Goal: Communication & Community: Share content

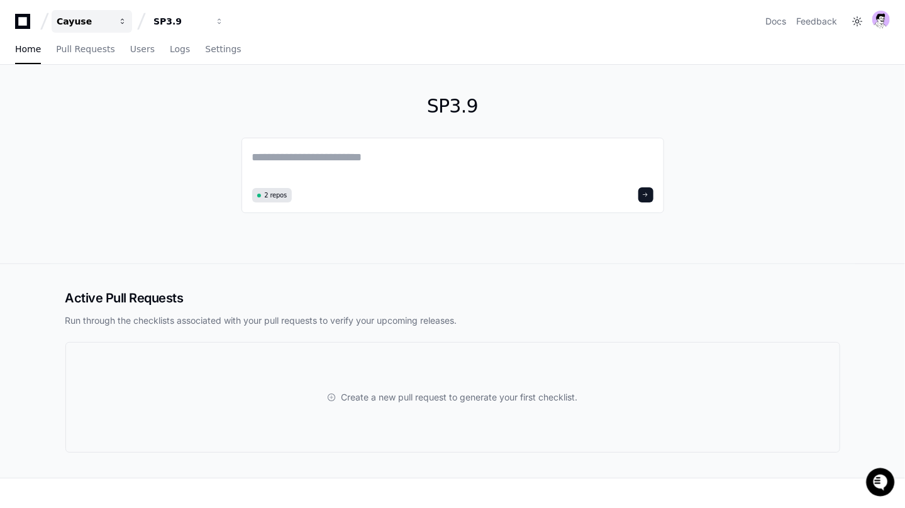
click at [62, 18] on div "Cayuse" at bounding box center [84, 21] width 54 height 13
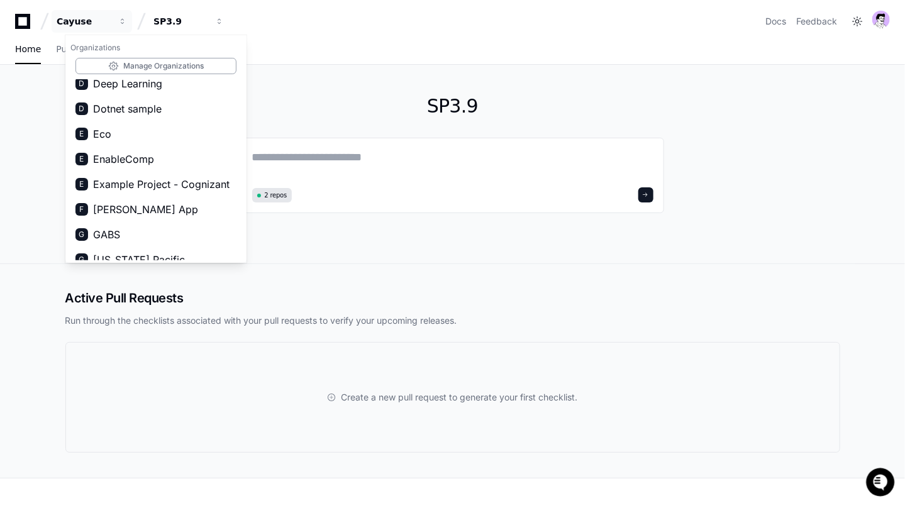
scroll to position [265, 0]
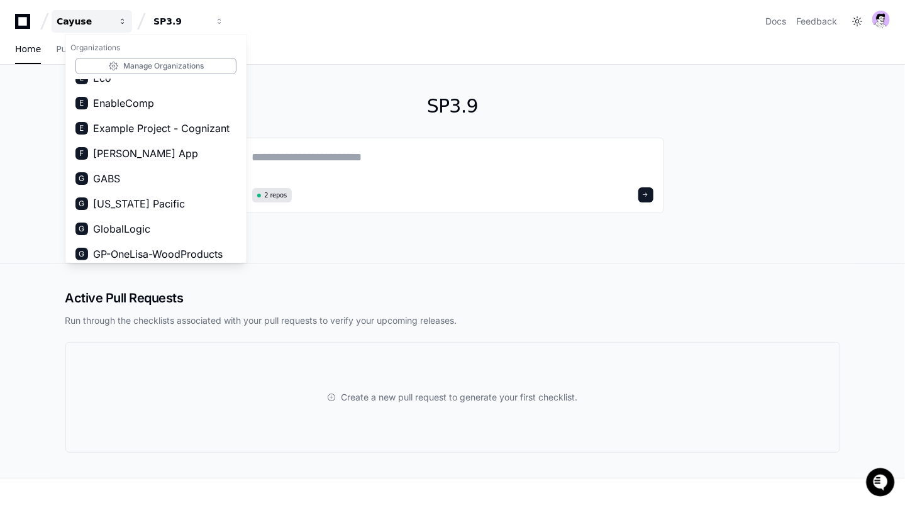
click at [108, 22] on div "Cayuse" at bounding box center [84, 21] width 54 height 13
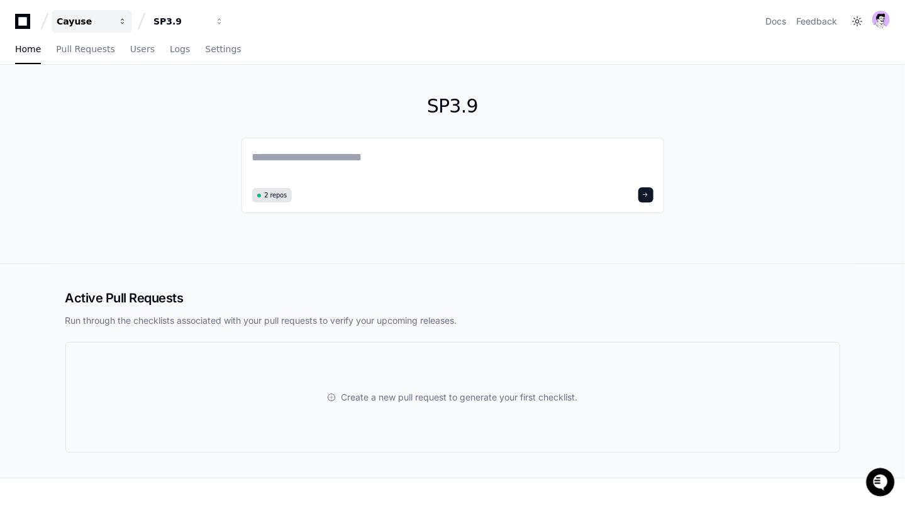
click at [108, 22] on div "Cayuse" at bounding box center [84, 21] width 54 height 13
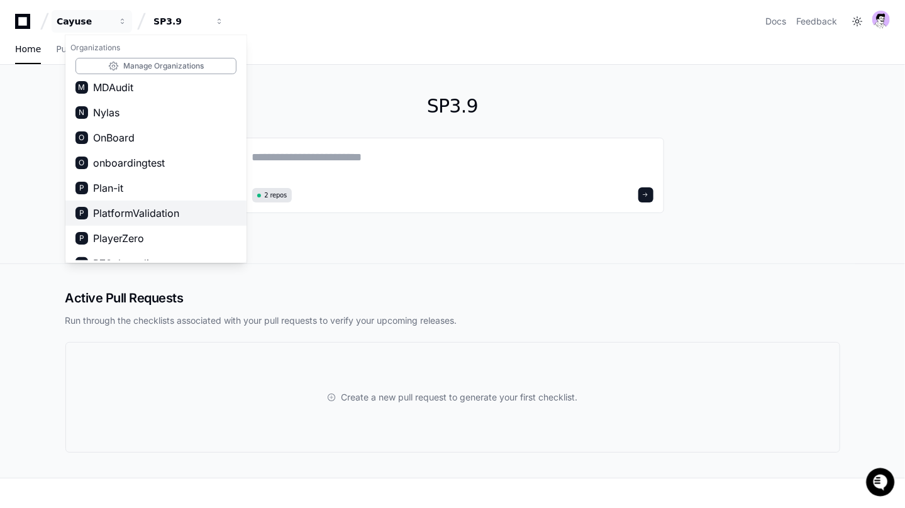
scroll to position [738, 0]
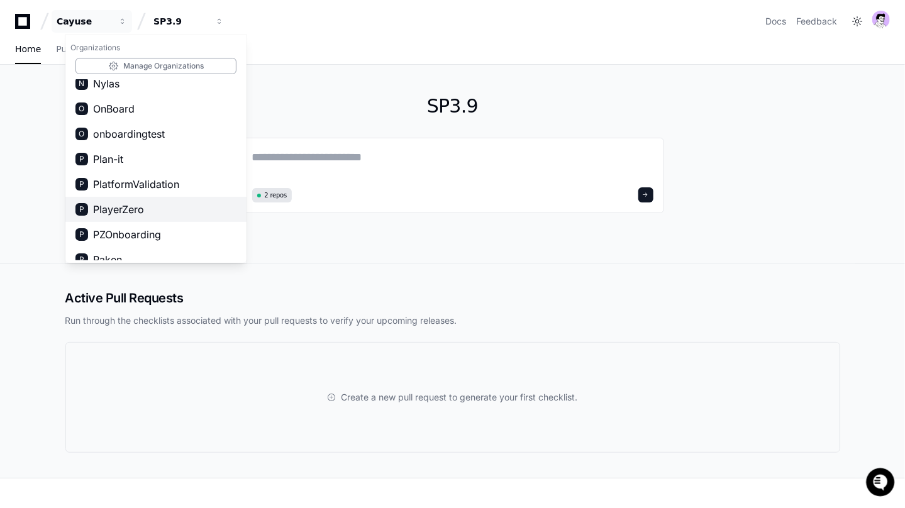
click at [151, 214] on button "P PlayerZero" at bounding box center [155, 209] width 181 height 25
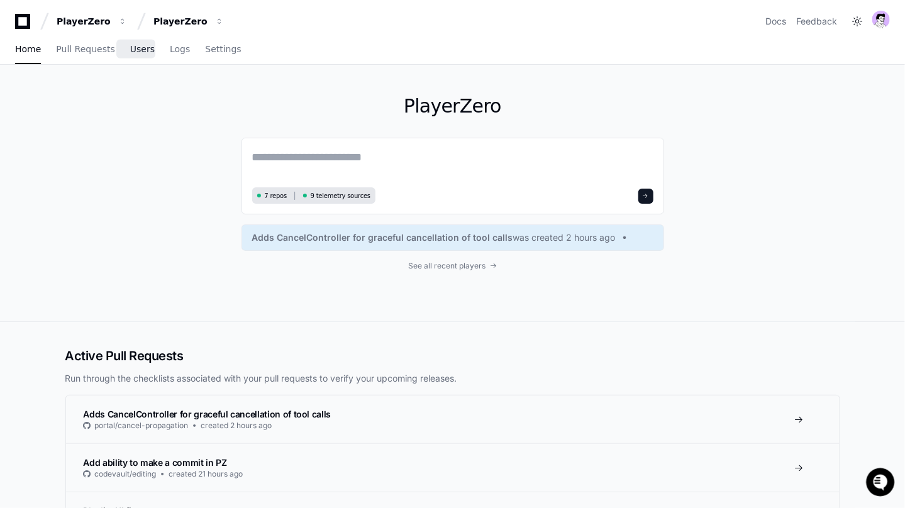
click at [137, 53] on span "Users" at bounding box center [142, 49] width 25 height 8
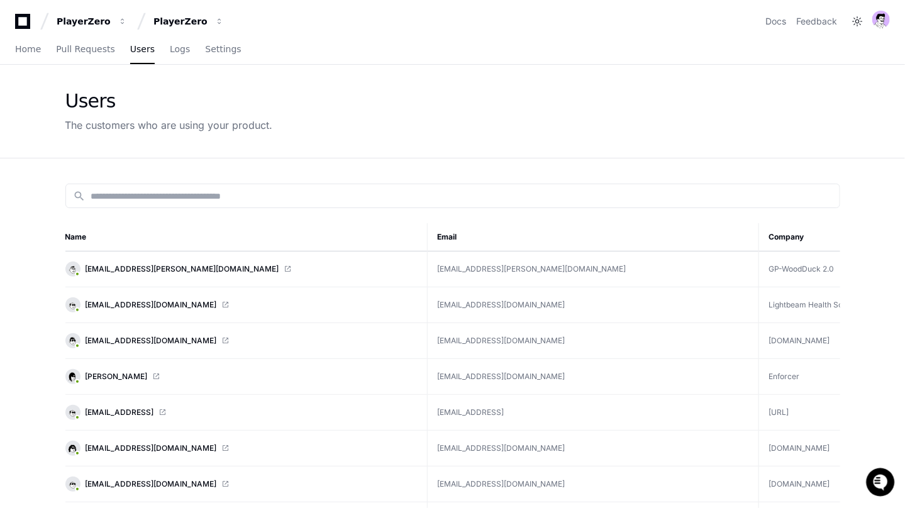
click at [211, 197] on input at bounding box center [461, 196] width 741 height 13
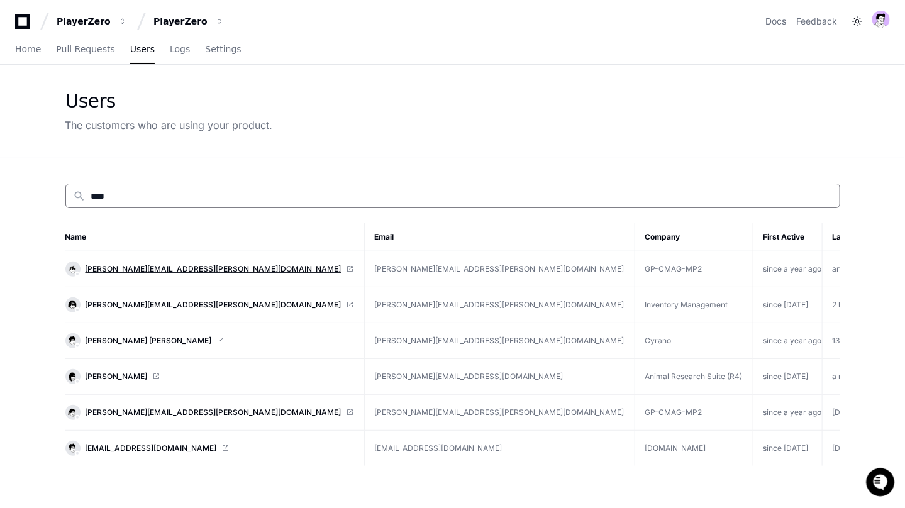
type input "****"
click at [138, 264] on span "[PERSON_NAME][EMAIL_ADDRESS][PERSON_NAME][DOMAIN_NAME]" at bounding box center [214, 269] width 256 height 10
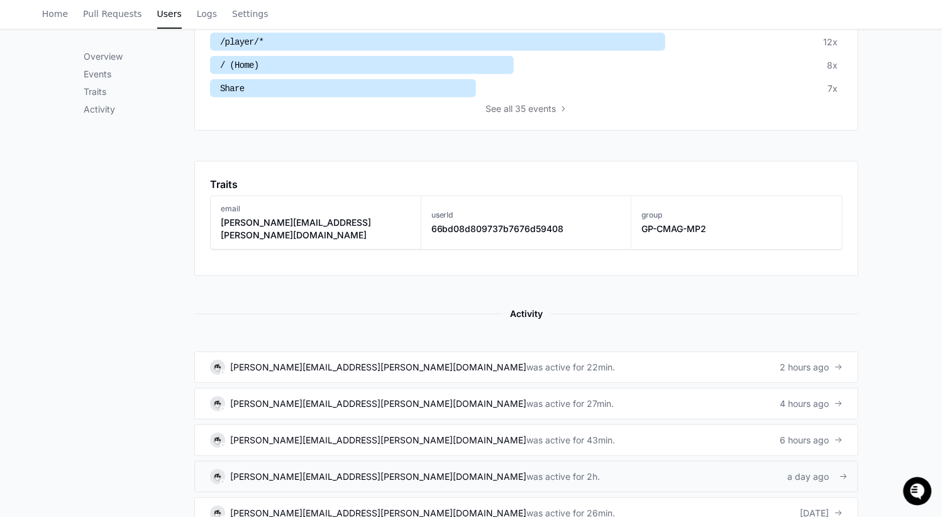
scroll to position [606, 0]
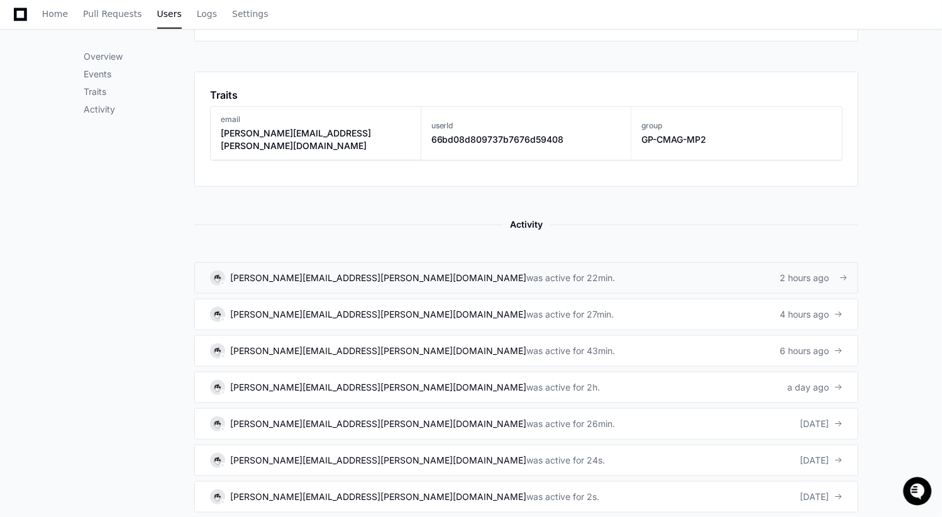
click at [428, 262] on link "sara.dixon@gapac.com was active for 22min. 2 hours ago" at bounding box center [526, 277] width 664 height 31
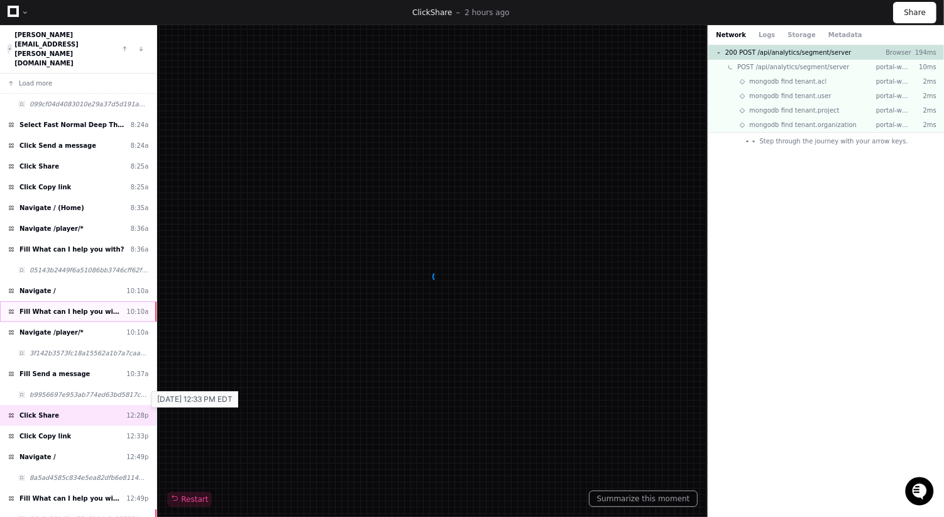
click at [101, 307] on span "Fill What can I help you with?" at bounding box center [70, 311] width 102 height 9
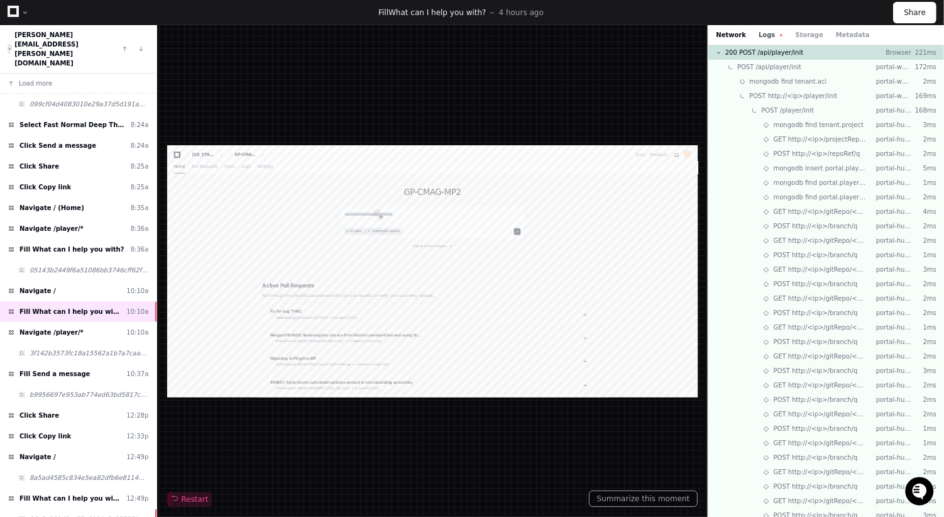
click at [765, 36] on button "Logs" at bounding box center [771, 34] width 24 height 9
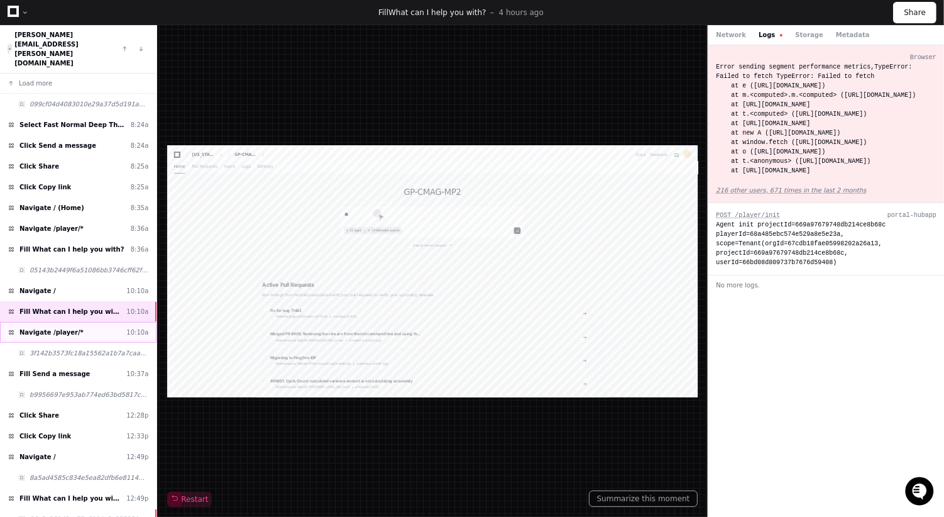
click at [91, 322] on div "Navigate /player/* 10:10a" at bounding box center [78, 332] width 157 height 21
type textarea "***"
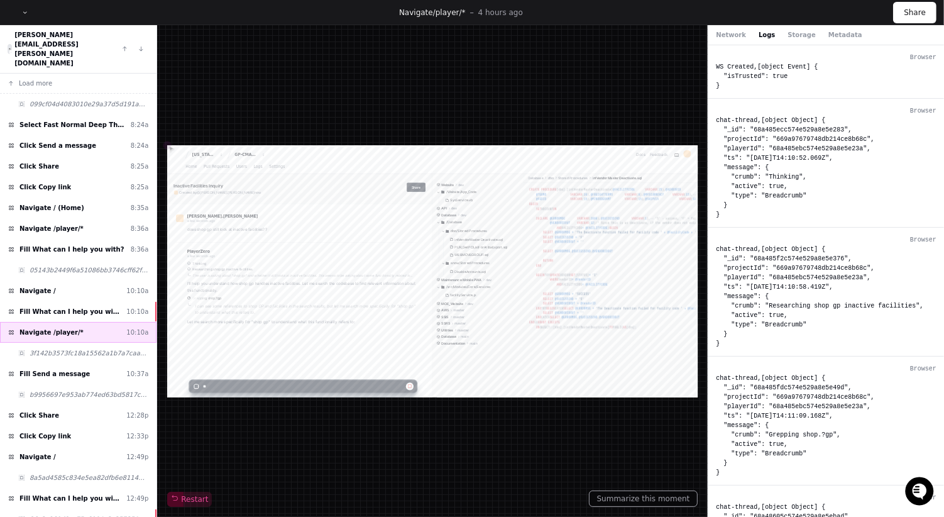
scroll to position [203, 0]
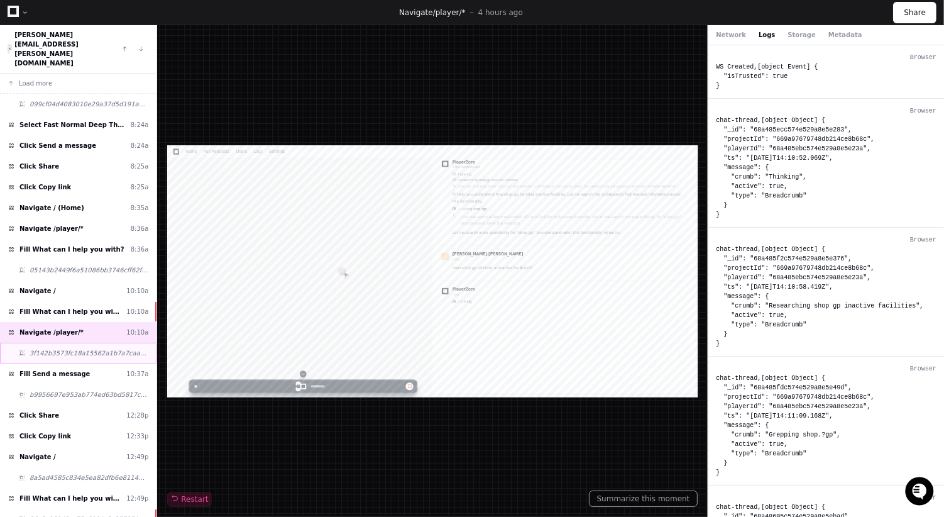
click at [106, 343] on div "3f142b3573fc18a15562a1b7a7caaa89" at bounding box center [78, 353] width 157 height 21
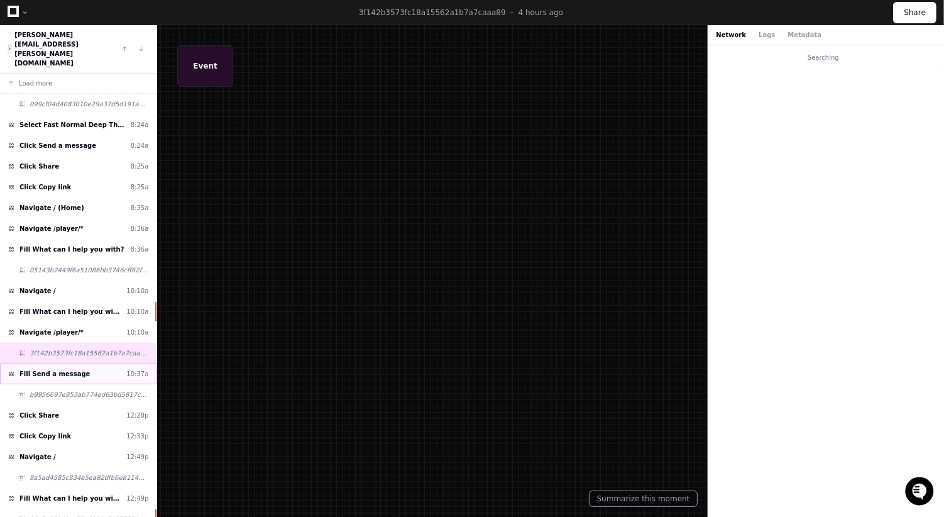
click at [104, 363] on div "Fill Send a message 10:37a" at bounding box center [78, 373] width 157 height 21
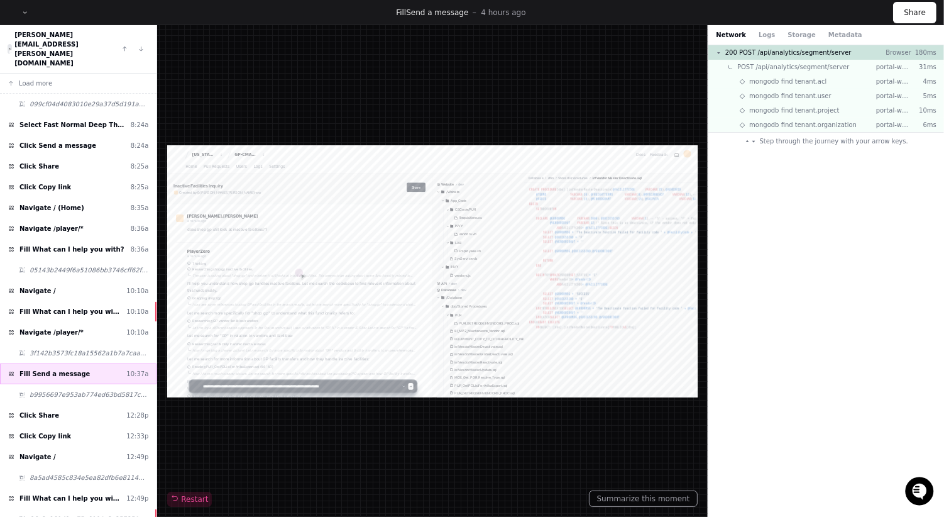
scroll to position [738, 0]
type textarea "**********"
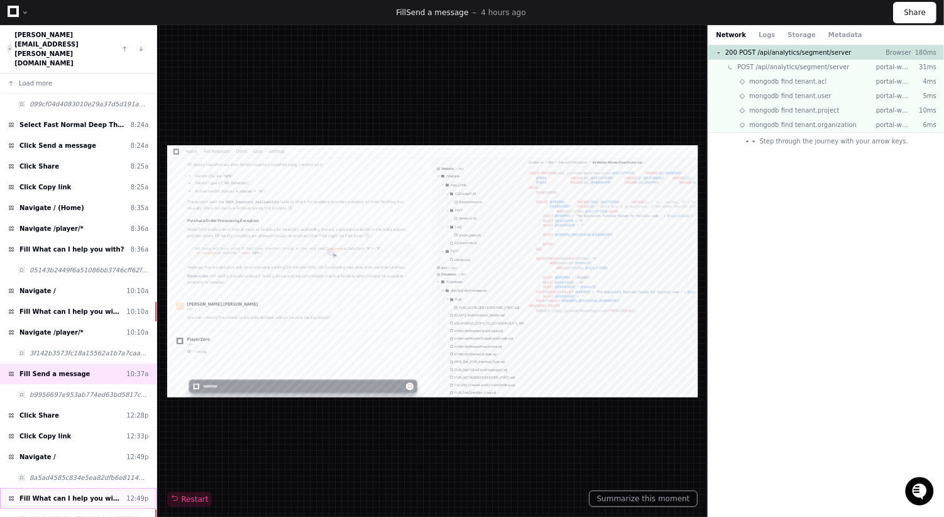
click at [121, 488] on div "Fill What can I help you with? 12:49p" at bounding box center [78, 498] width 157 height 21
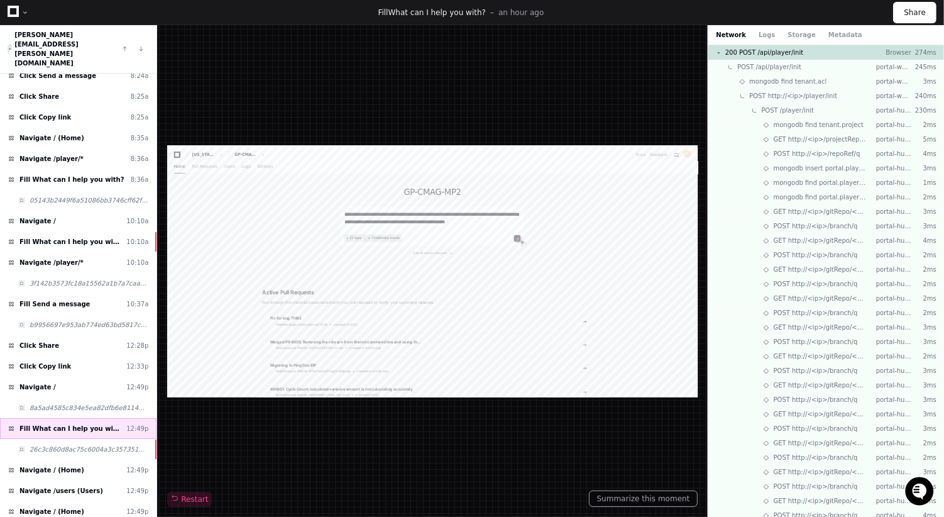
scroll to position [72, 0]
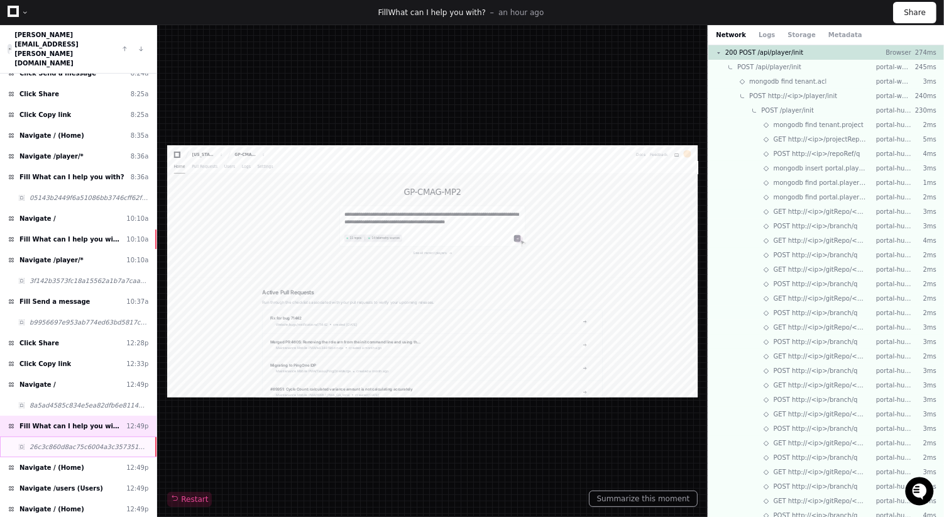
click at [96, 397] on div "Load more 099cf04d4083010e29a37d5d191a06ce Select Fast Normal Deep Thought 8:24…" at bounding box center [78, 310] width 157 height 472
click at [95, 436] on div "26c3c860d8ac75c6004a3c357351e104" at bounding box center [78, 446] width 157 height 21
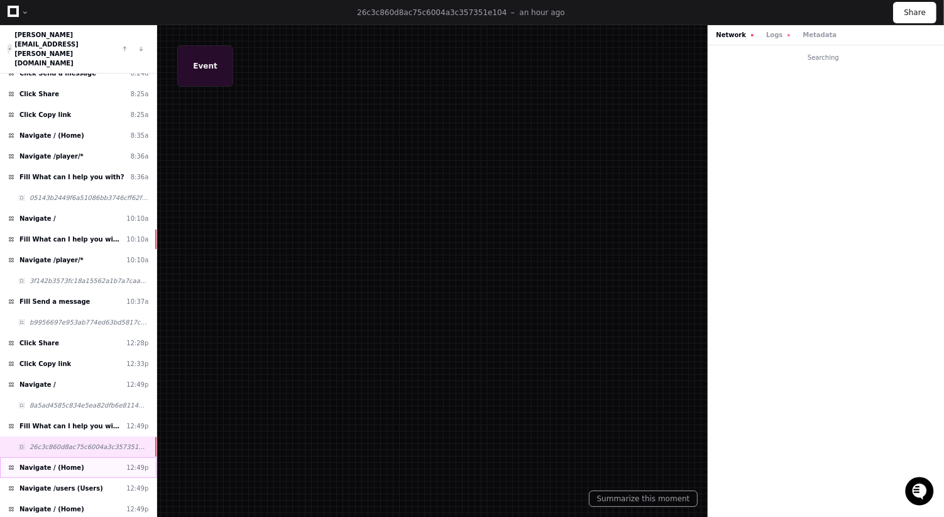
click at [89, 457] on div "Navigate / (Home) 12:49p" at bounding box center [78, 467] width 157 height 21
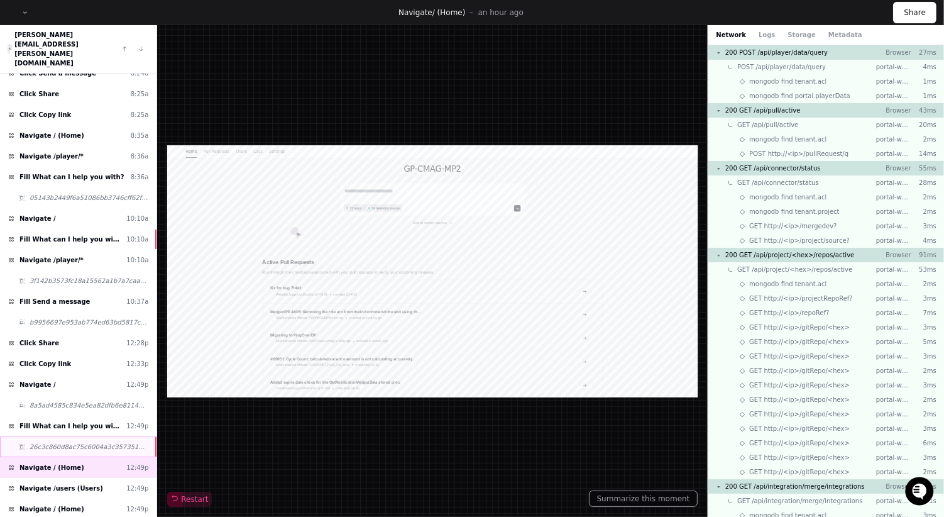
scroll to position [63, 0]
click at [104, 442] on span "26c3c860d8ac75c6004a3c357351e104" at bounding box center [89, 446] width 119 height 9
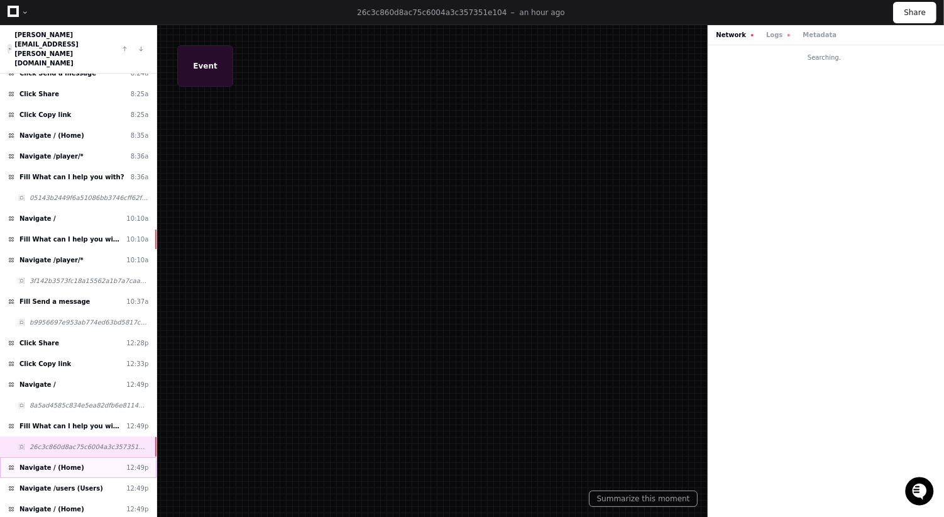
click at [106, 457] on div "Navigate / (Home) 12:49p" at bounding box center [78, 467] width 157 height 21
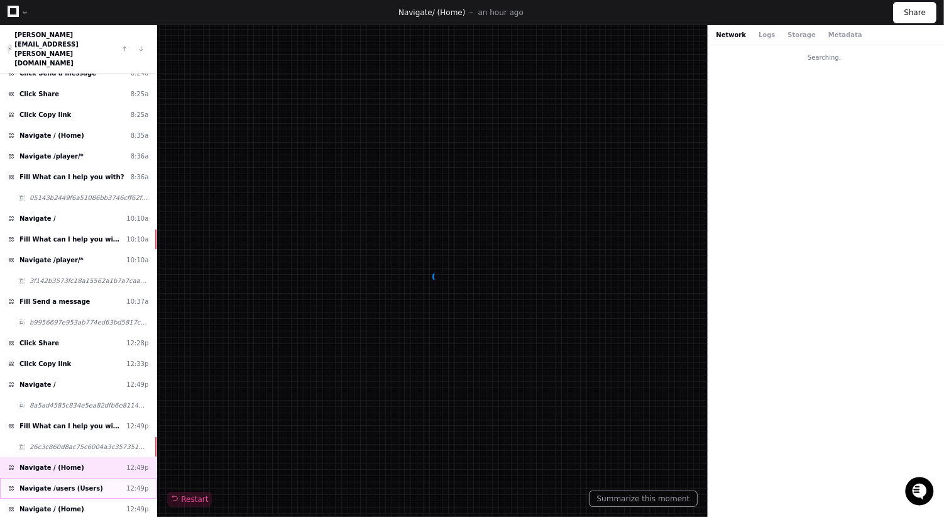
click at [109, 478] on div "Navigate /users (Users) 12:49p" at bounding box center [78, 488] width 157 height 21
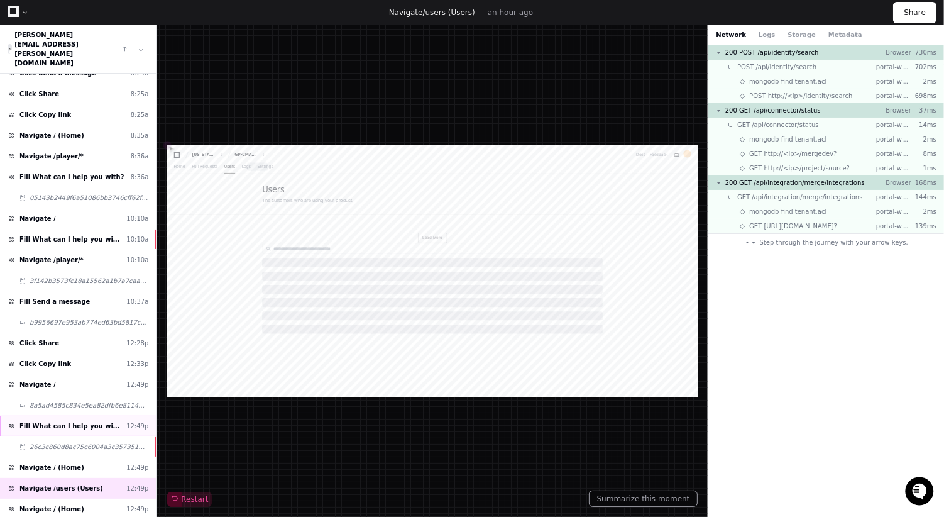
click at [105, 416] on div "Fill What can I help you with? 12:49p" at bounding box center [78, 426] width 157 height 21
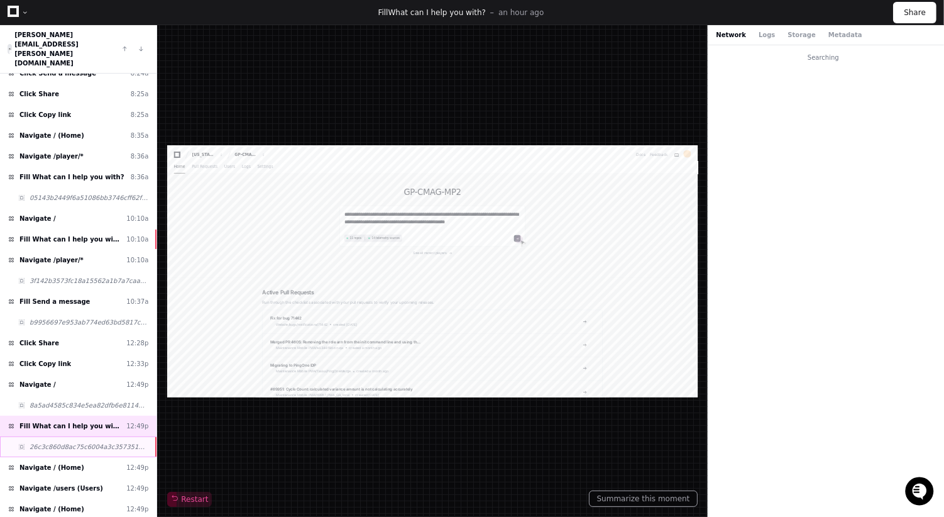
click at [109, 442] on span "26c3c860d8ac75c6004a3c357351e104" at bounding box center [89, 446] width 119 height 9
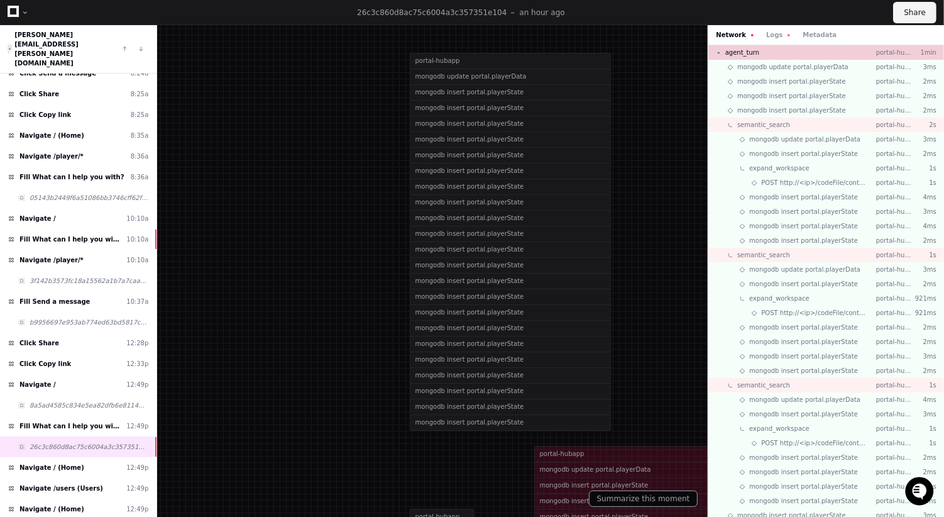
click at [920, 8] on button "Share" at bounding box center [915, 12] width 43 height 21
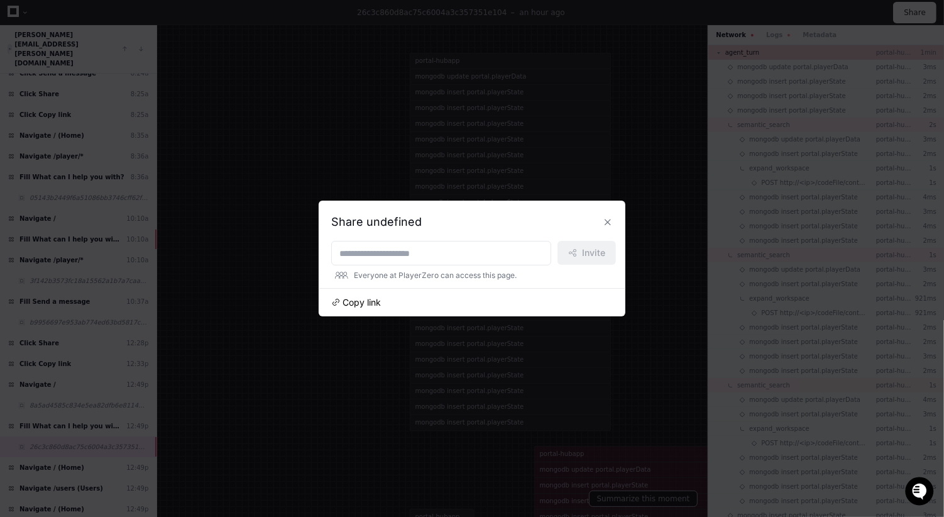
click at [360, 306] on span "Copy link" at bounding box center [362, 302] width 38 height 13
click at [262, 388] on div at bounding box center [472, 258] width 944 height 517
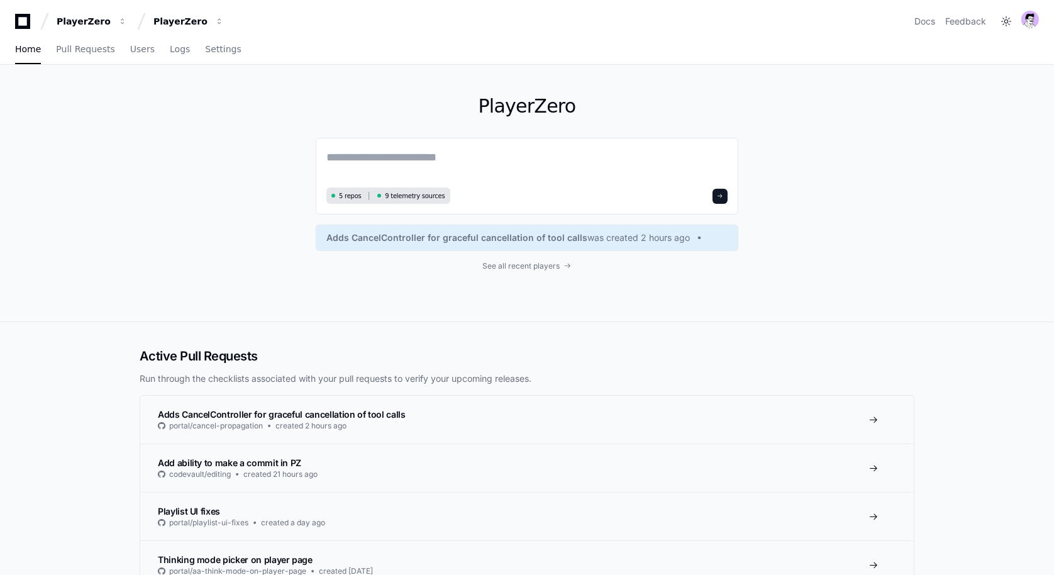
click at [81, 11] on button "PlayerZero" at bounding box center [92, 21] width 80 height 23
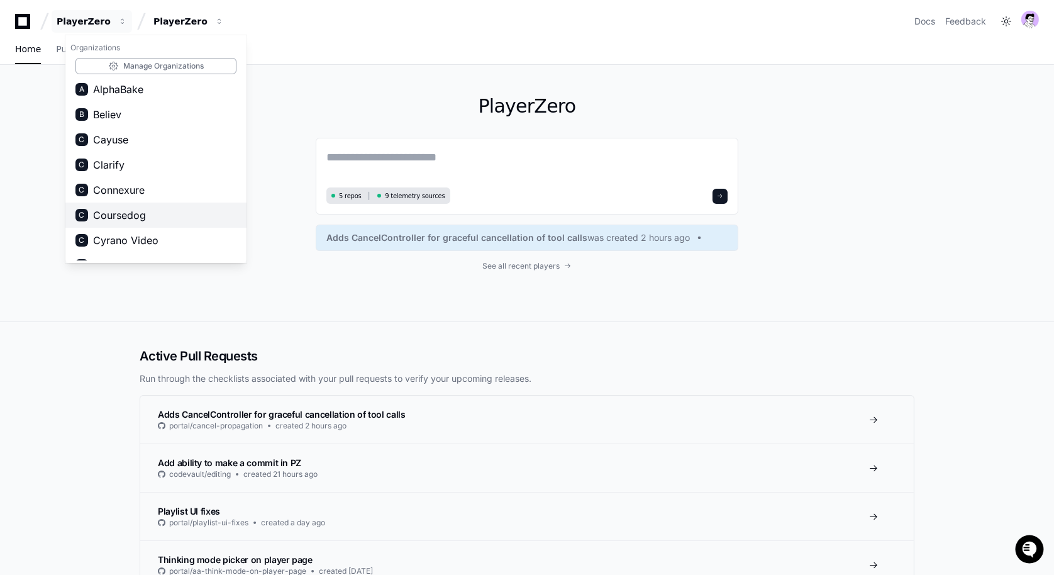
scroll to position [29, 0]
click at [264, 157] on div "PlayerZero 5 repos 9 telemetry sources Adds CancelController for graceful cance…" at bounding box center [527, 193] width 805 height 257
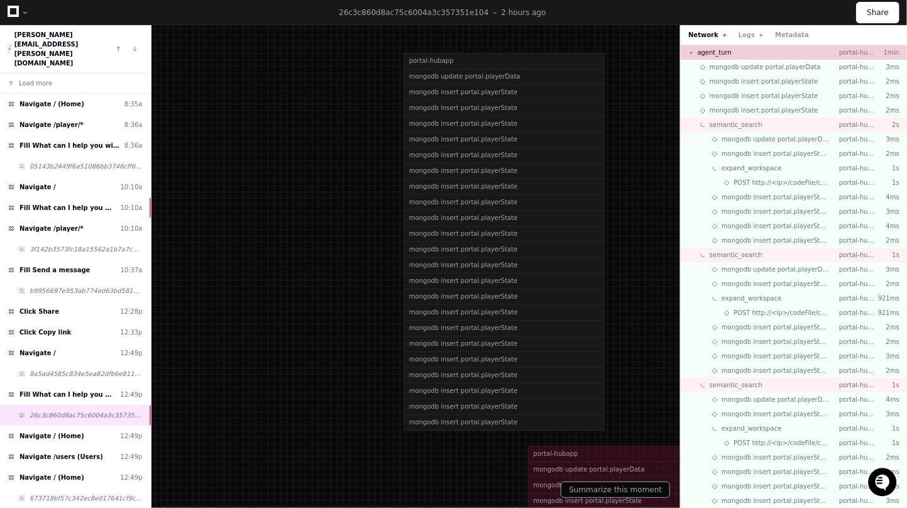
click at [18, 14] on icon at bounding box center [13, 11] width 11 height 11
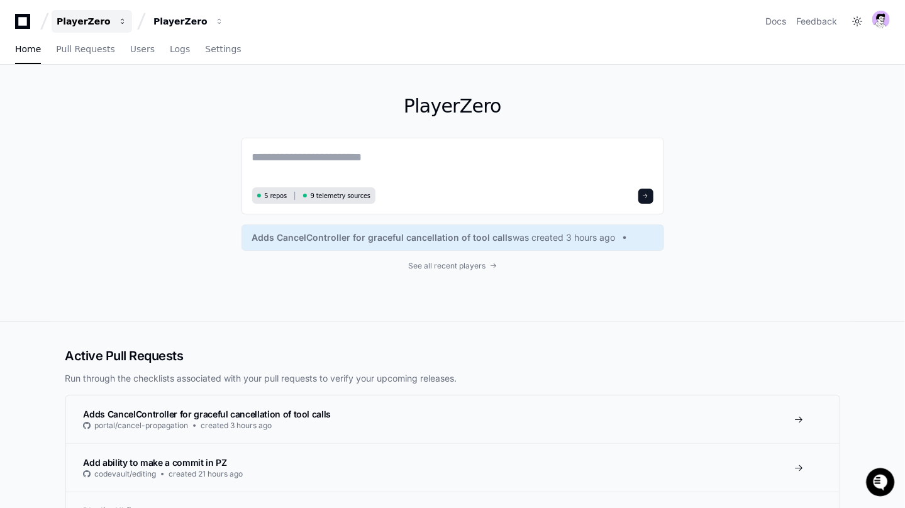
click at [94, 26] on div "PlayerZero" at bounding box center [84, 21] width 54 height 13
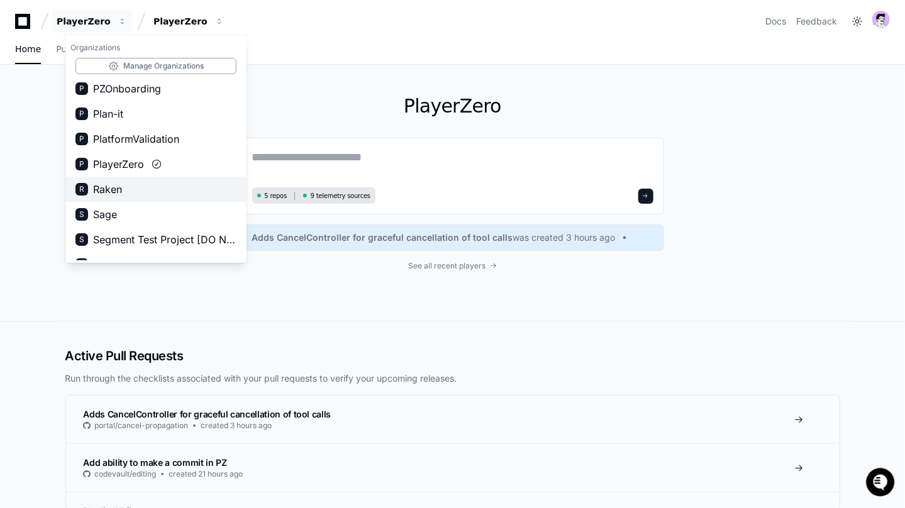
scroll to position [429, 0]
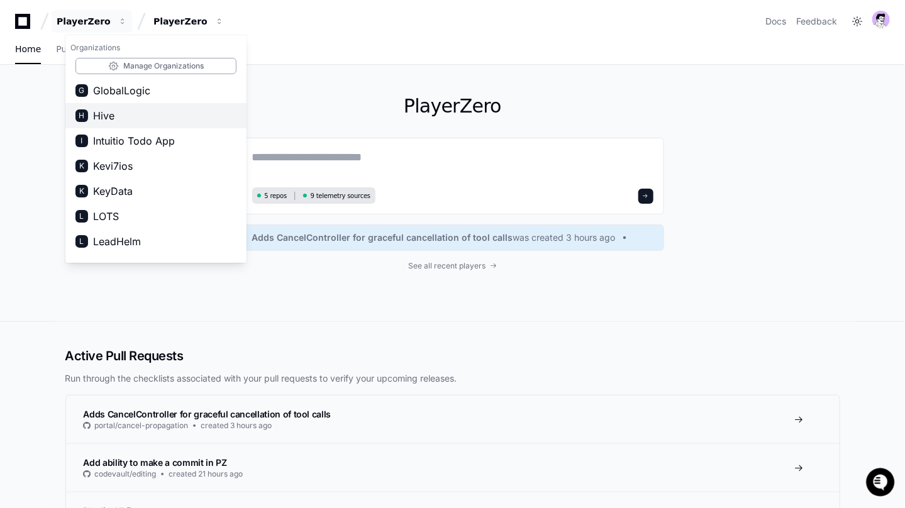
click at [138, 121] on button "H Hive" at bounding box center [155, 115] width 181 height 25
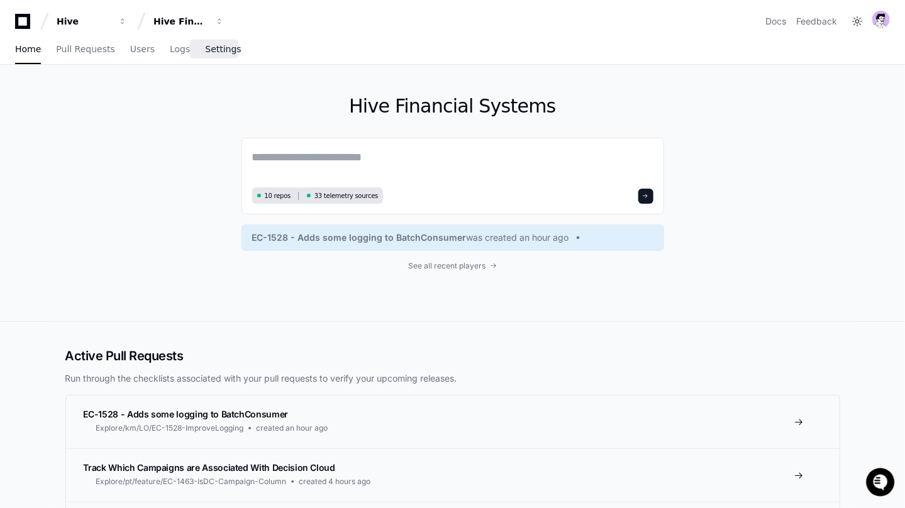
click at [214, 45] on span "Settings" at bounding box center [223, 49] width 36 height 8
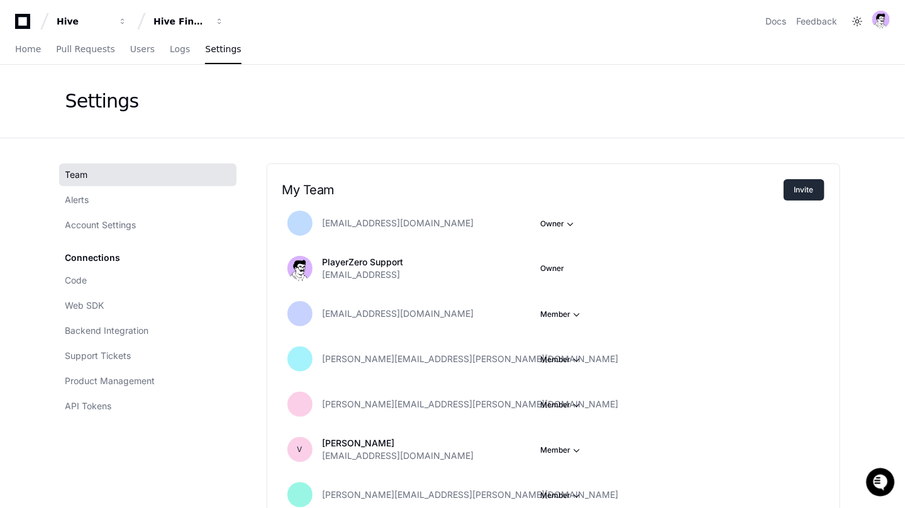
click at [795, 181] on button "Invite" at bounding box center [803, 189] width 41 height 21
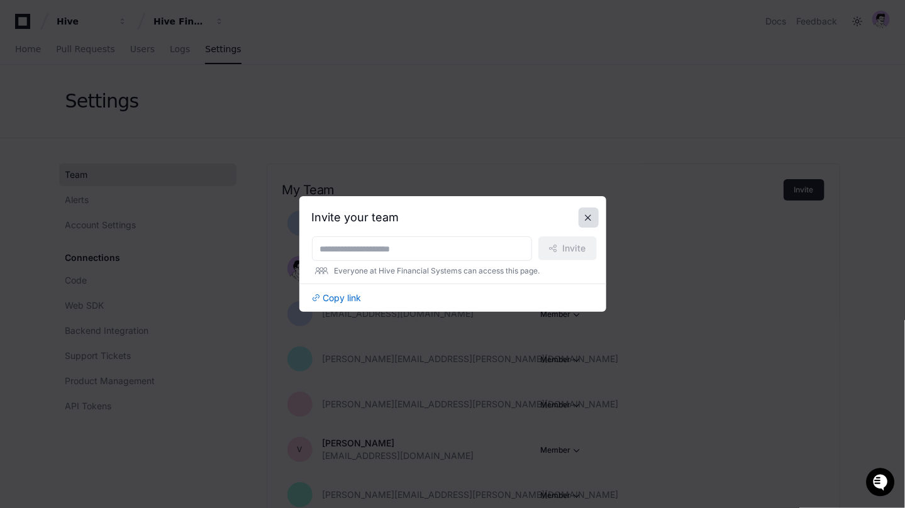
click at [593, 216] on button at bounding box center [588, 218] width 20 height 20
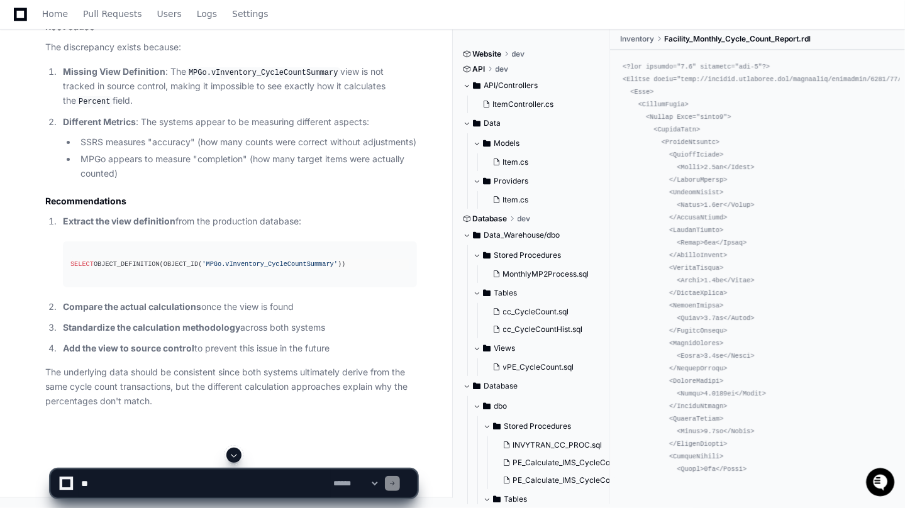
scroll to position [2147, 0]
